Goal: Check status: Check status

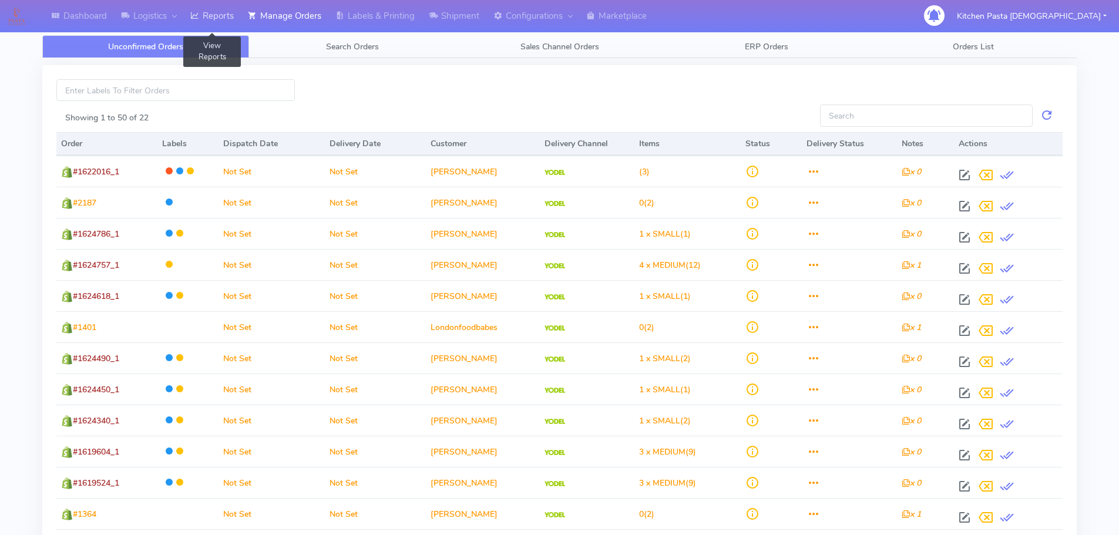
click at [197, 20] on icon at bounding box center [194, 16] width 9 height 12
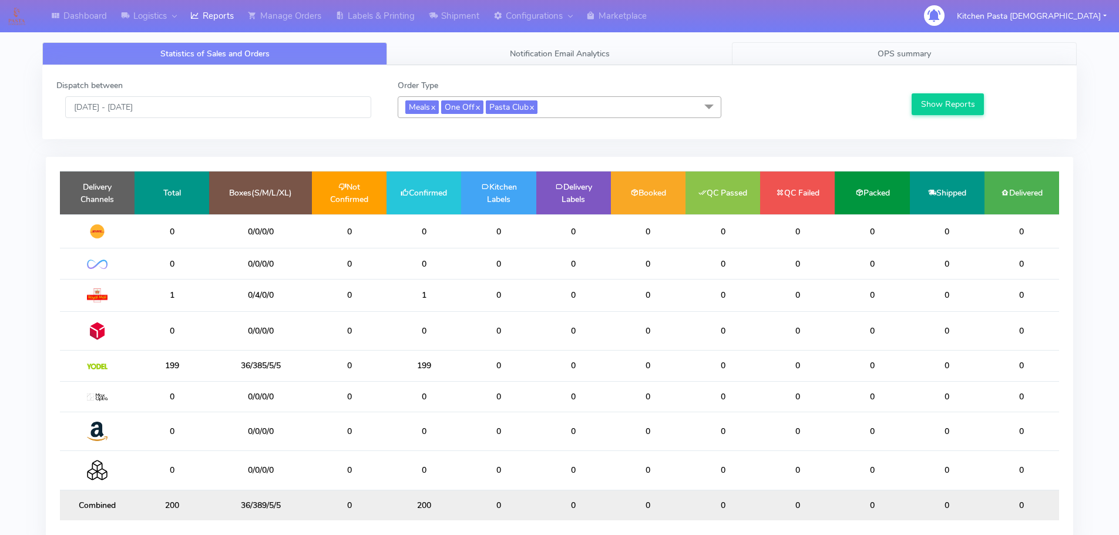
click at [914, 55] on span "OPS summary" at bounding box center [903, 53] width 53 height 11
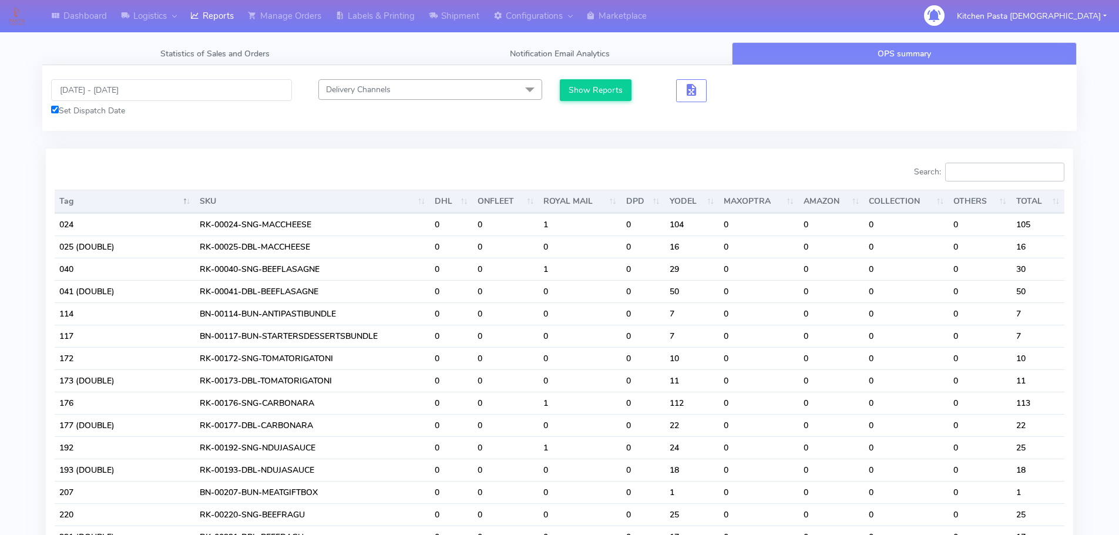
click at [985, 181] on input "Search:" at bounding box center [1004, 172] width 119 height 19
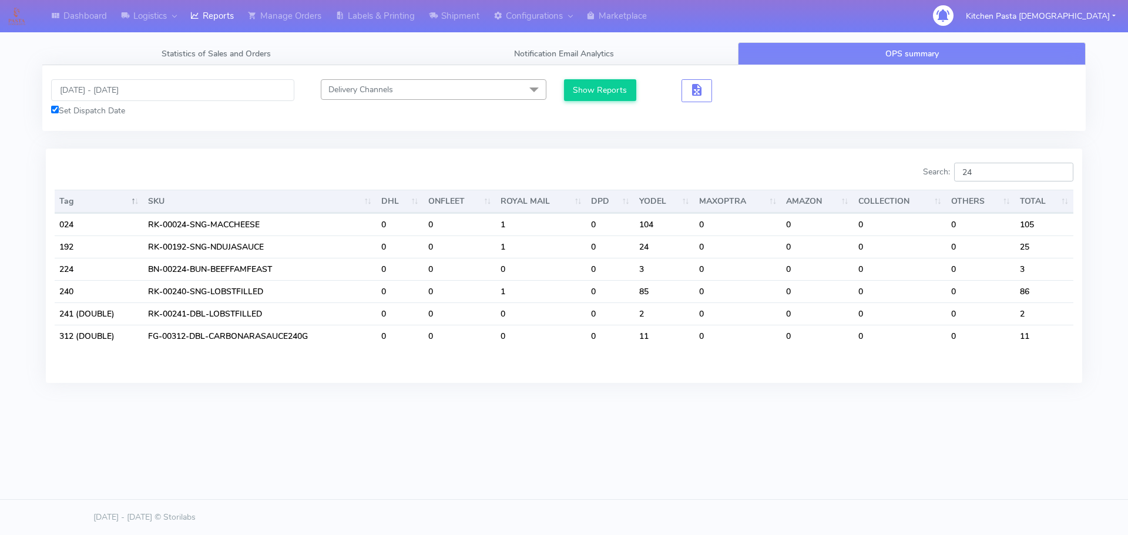
type input "2"
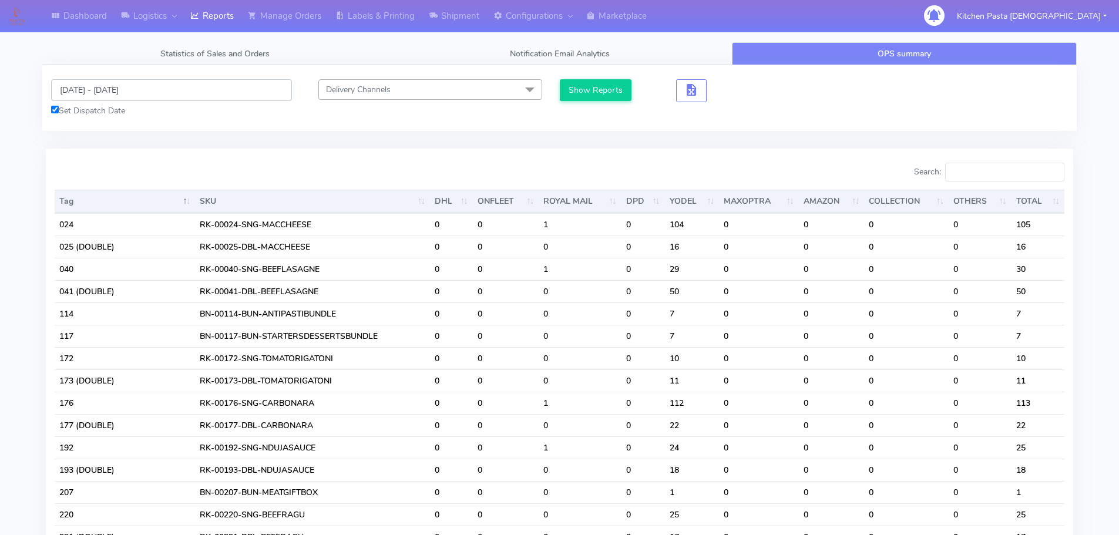
click at [92, 86] on input "[DATE] - [DATE]" at bounding box center [171, 90] width 241 height 22
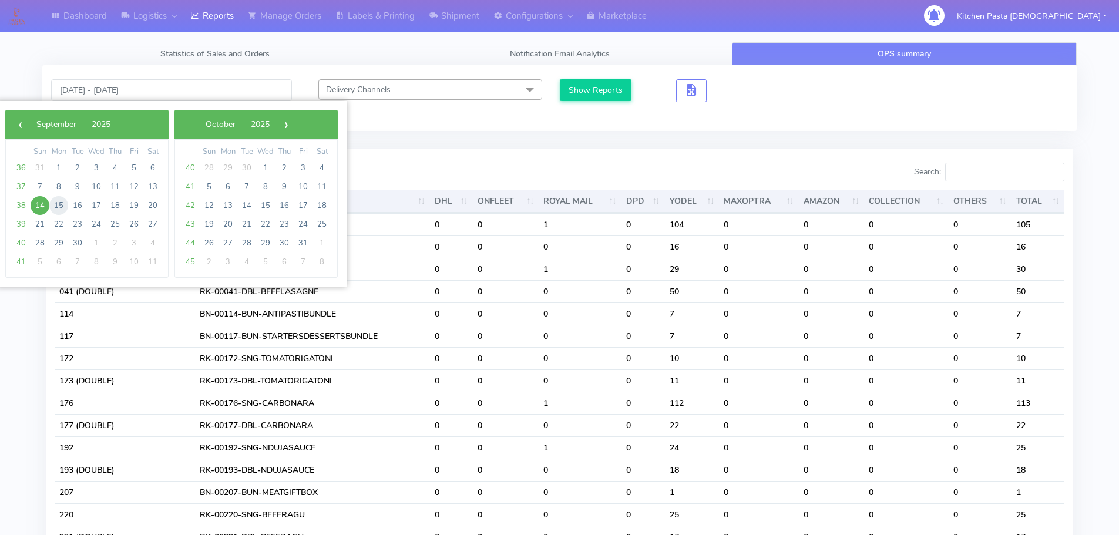
click at [63, 204] on span "15" at bounding box center [58, 205] width 19 height 19
type input "[DATE] - [DATE]"
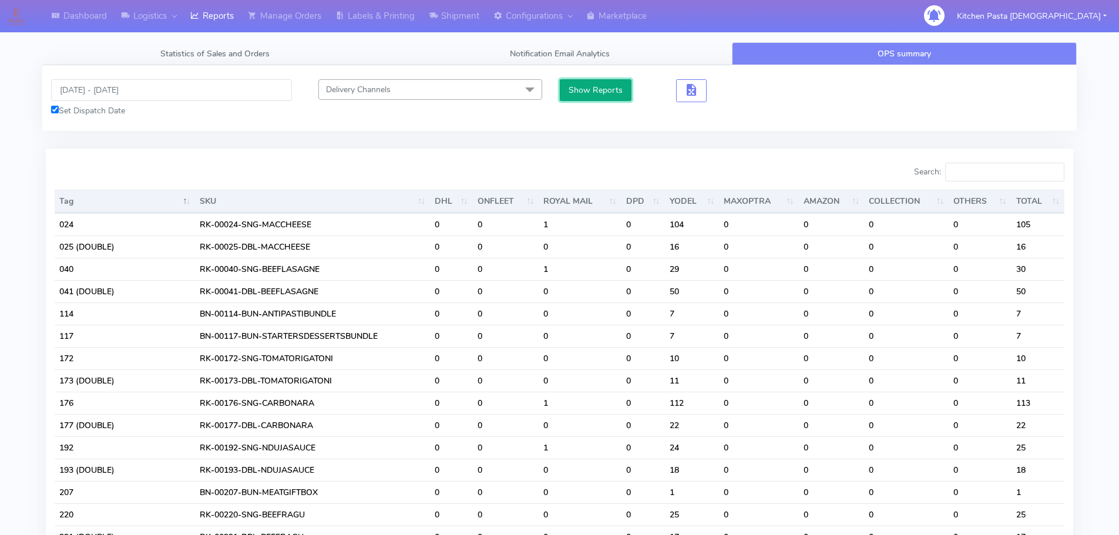
click at [577, 88] on button "Show Reports" at bounding box center [596, 90] width 72 height 22
click at [1013, 174] on input "Search:" at bounding box center [1004, 172] width 119 height 19
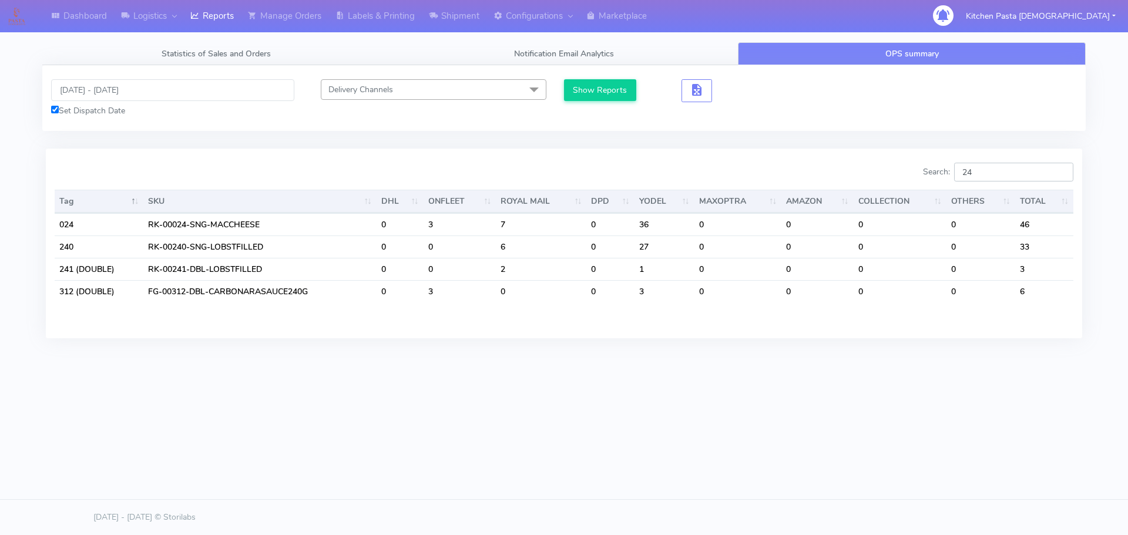
type input "2"
